Goal: Task Accomplishment & Management: Manage account settings

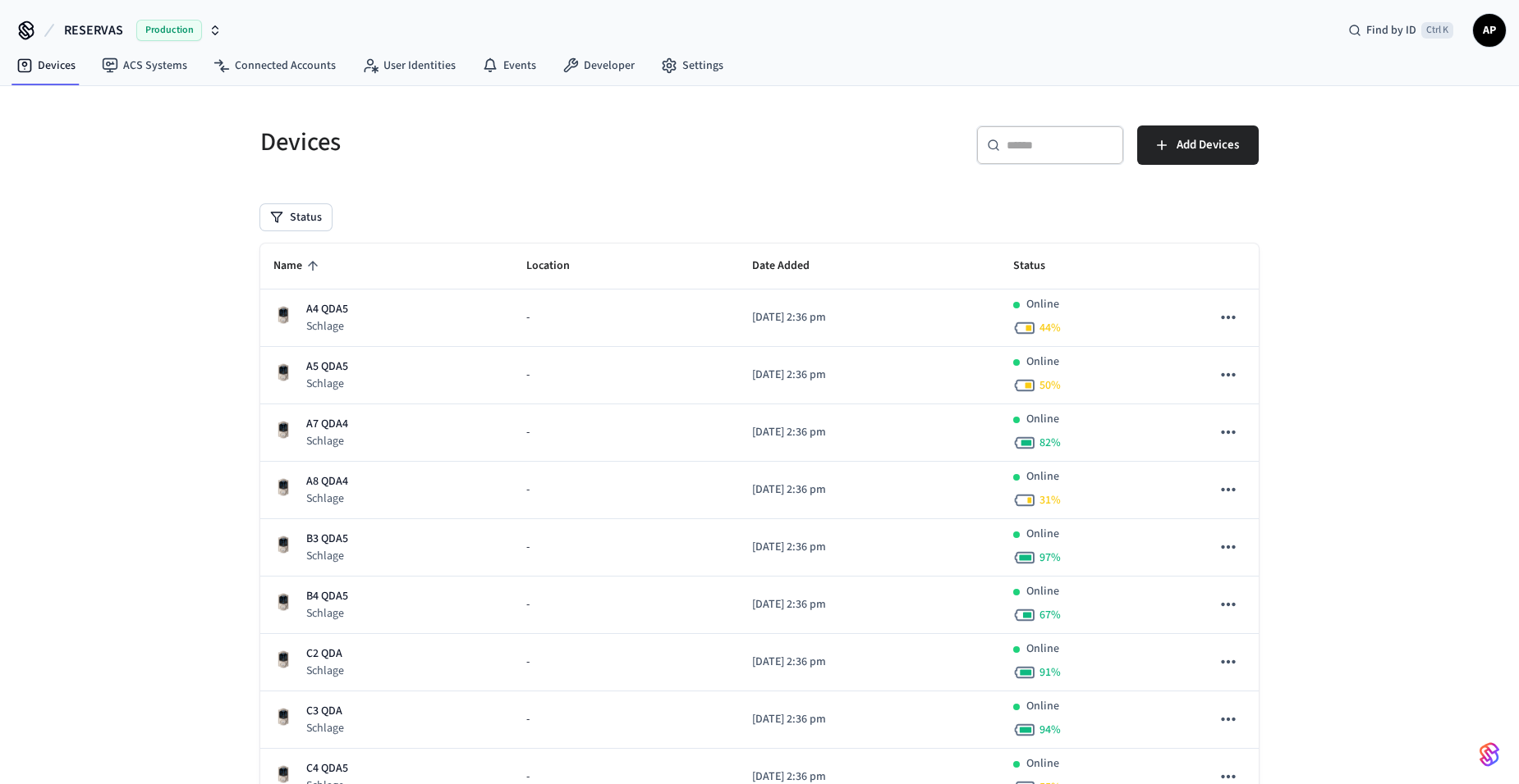
click at [1489, 30] on span "AP" at bounding box center [1488, 30] width 30 height 30
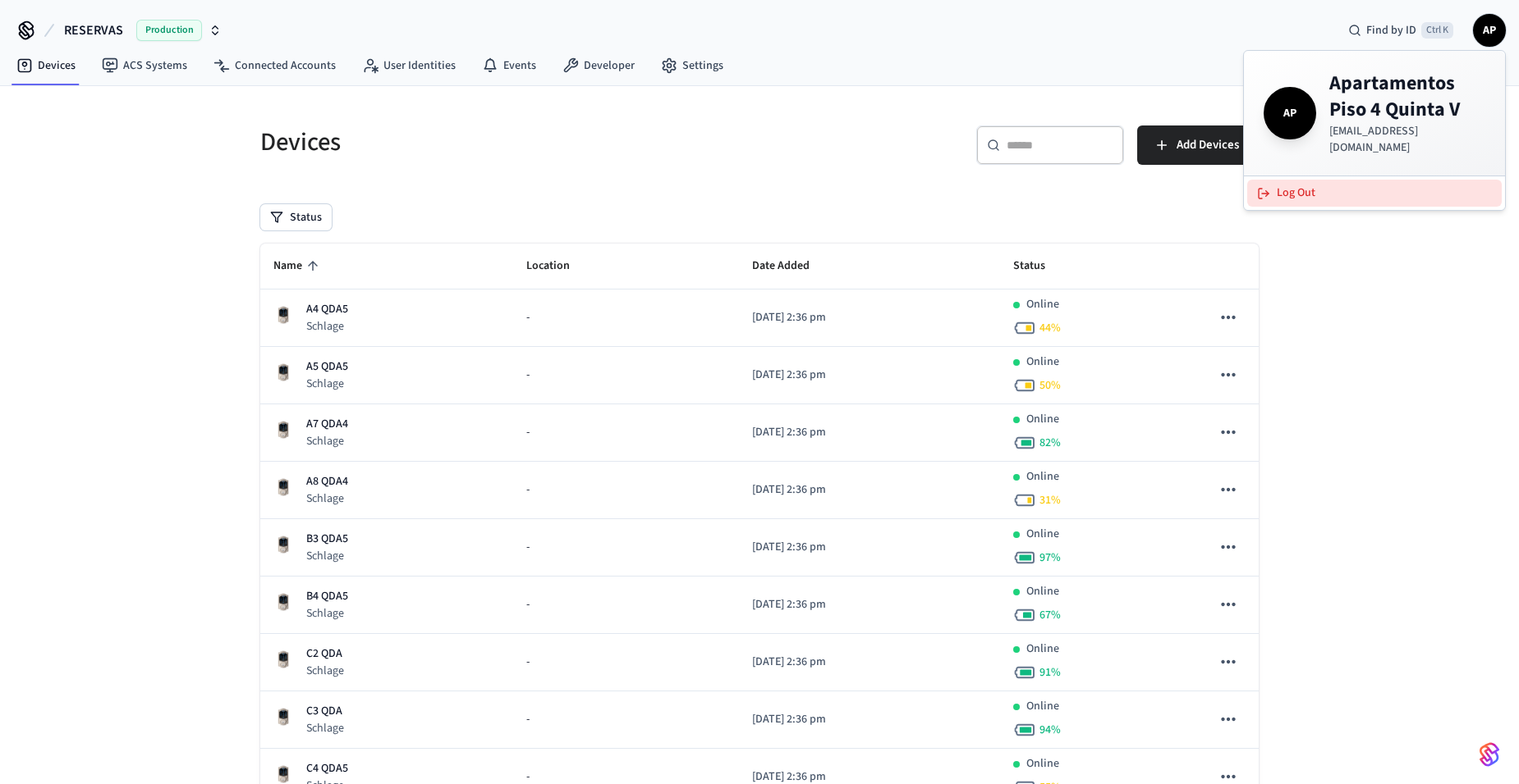
click at [1394, 186] on button "Log Out" at bounding box center [1374, 193] width 255 height 27
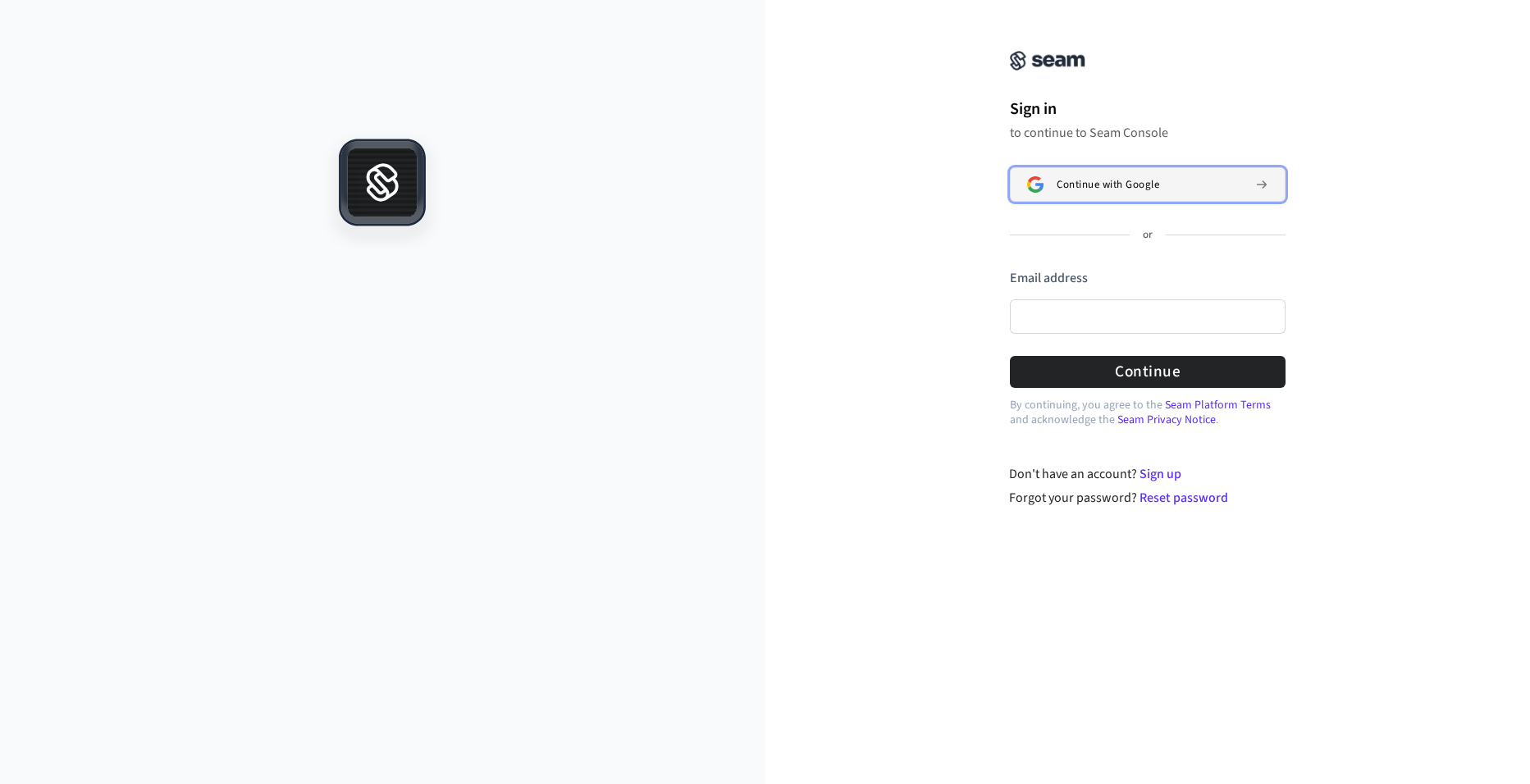
click at [1102, 183] on span "Continue with Google" at bounding box center [1108, 185] width 102 height 13
